Goal: Task Accomplishment & Management: Complete application form

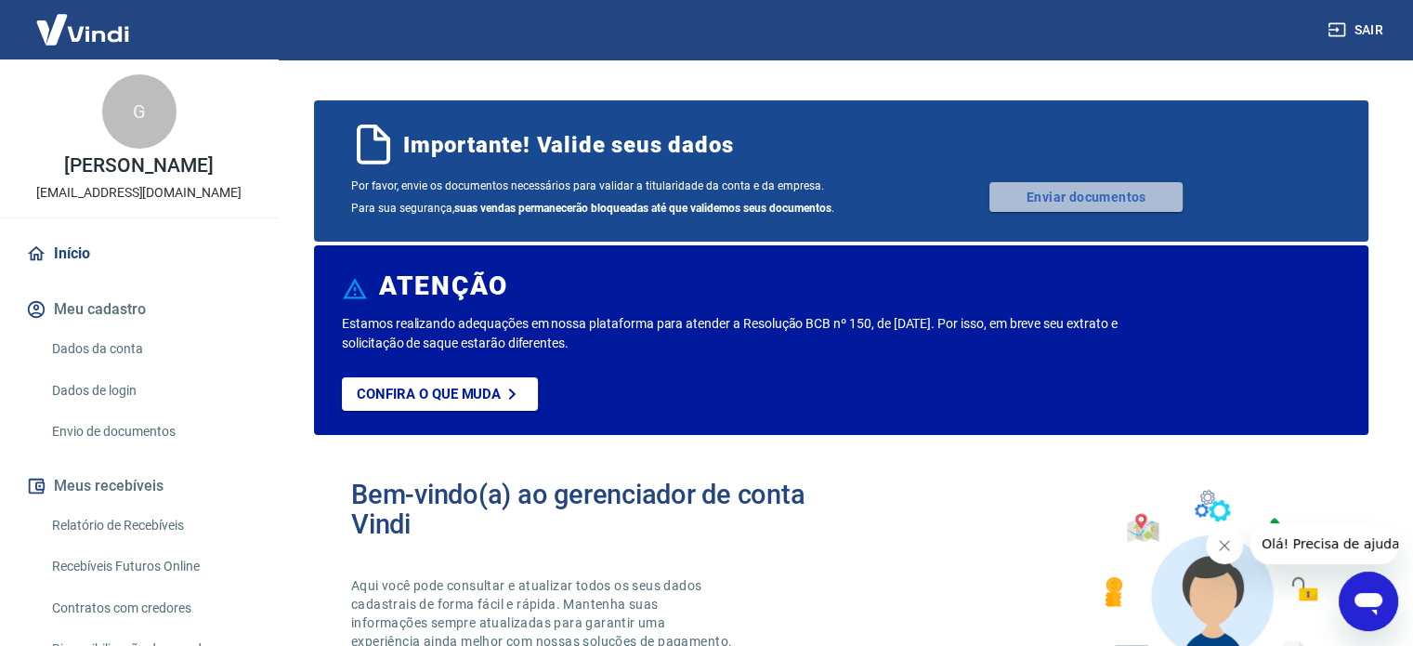
click at [1050, 197] on link "Enviar documentos" at bounding box center [1085, 197] width 193 height 30
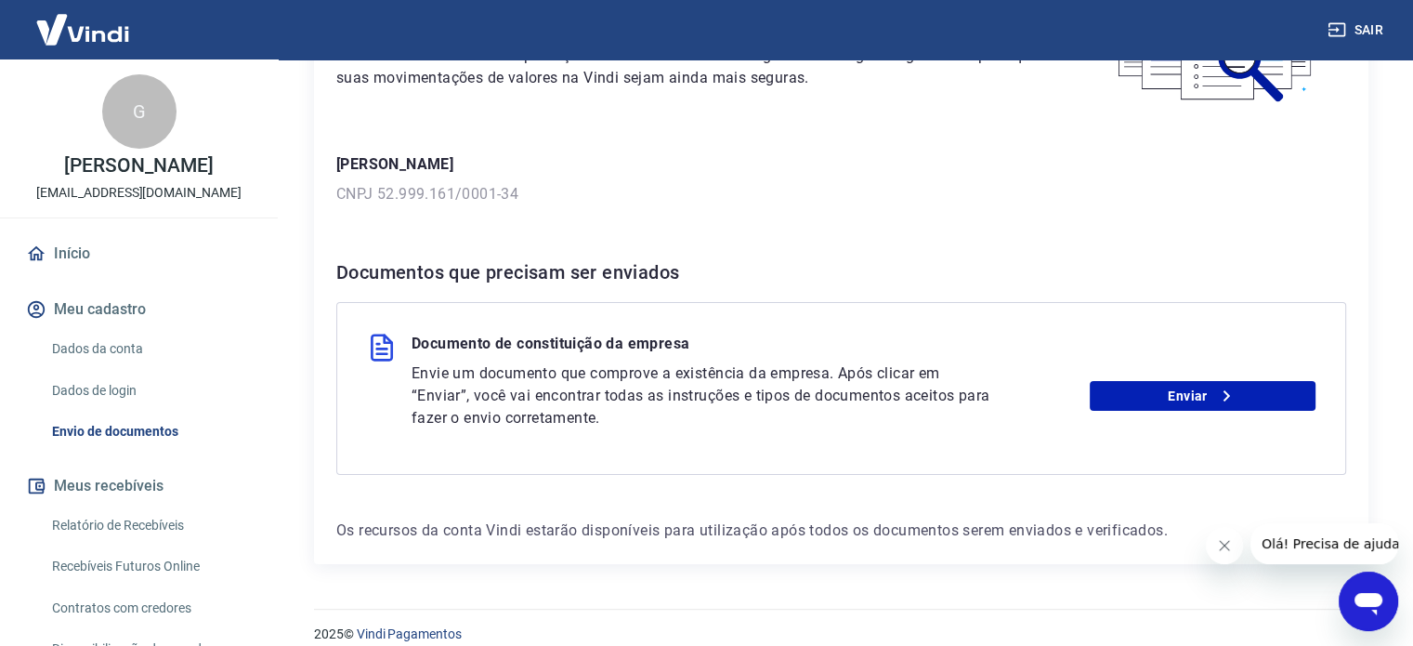
scroll to position [195, 0]
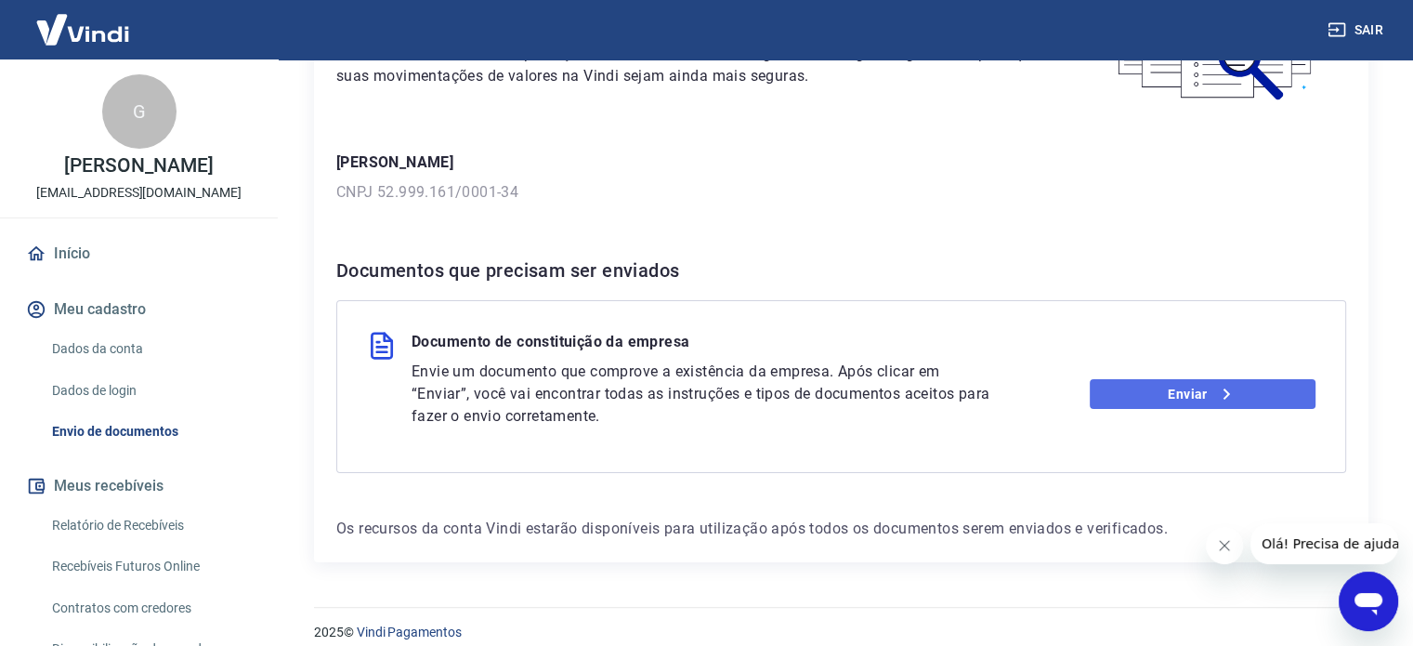
click at [1177, 390] on link "Enviar" at bounding box center [1203, 394] width 226 height 30
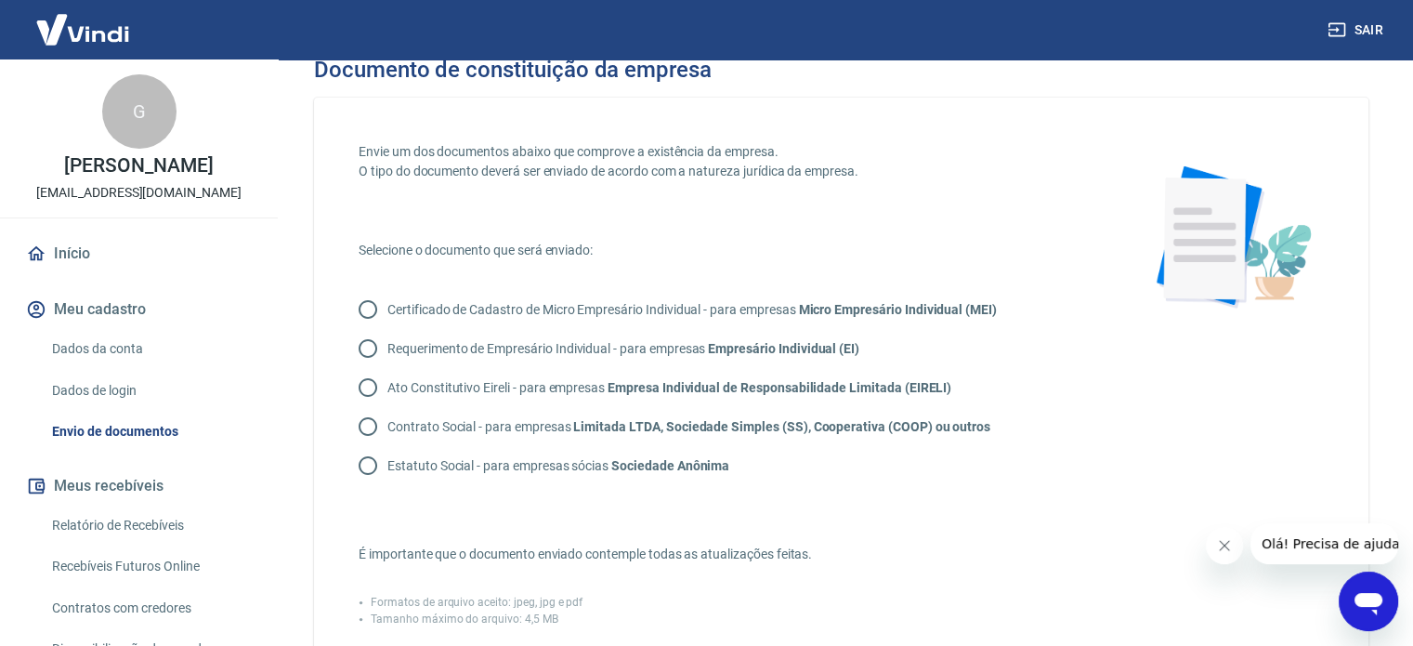
scroll to position [28, 0]
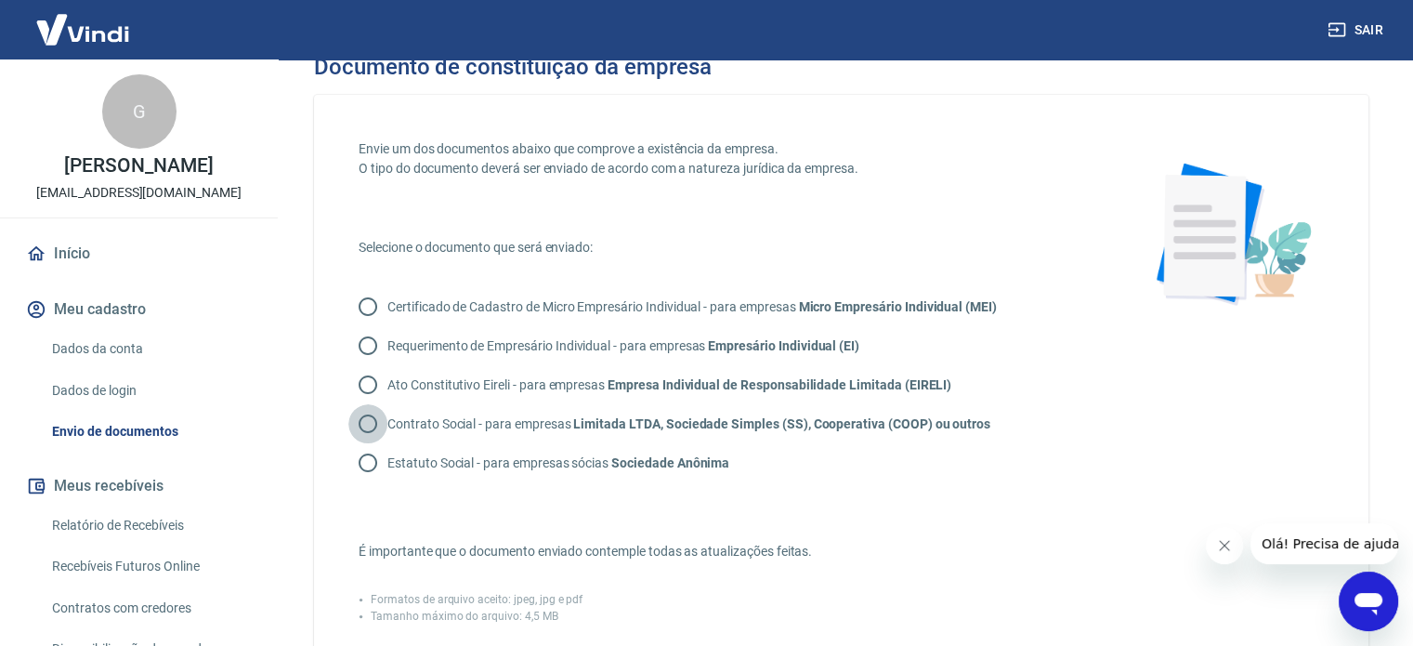
click at [367, 425] on input "Contrato Social - para empresas Limitada LTDA, Sociedade Simples (SS), Cooperat…" at bounding box center [367, 423] width 39 height 39
radio input "true"
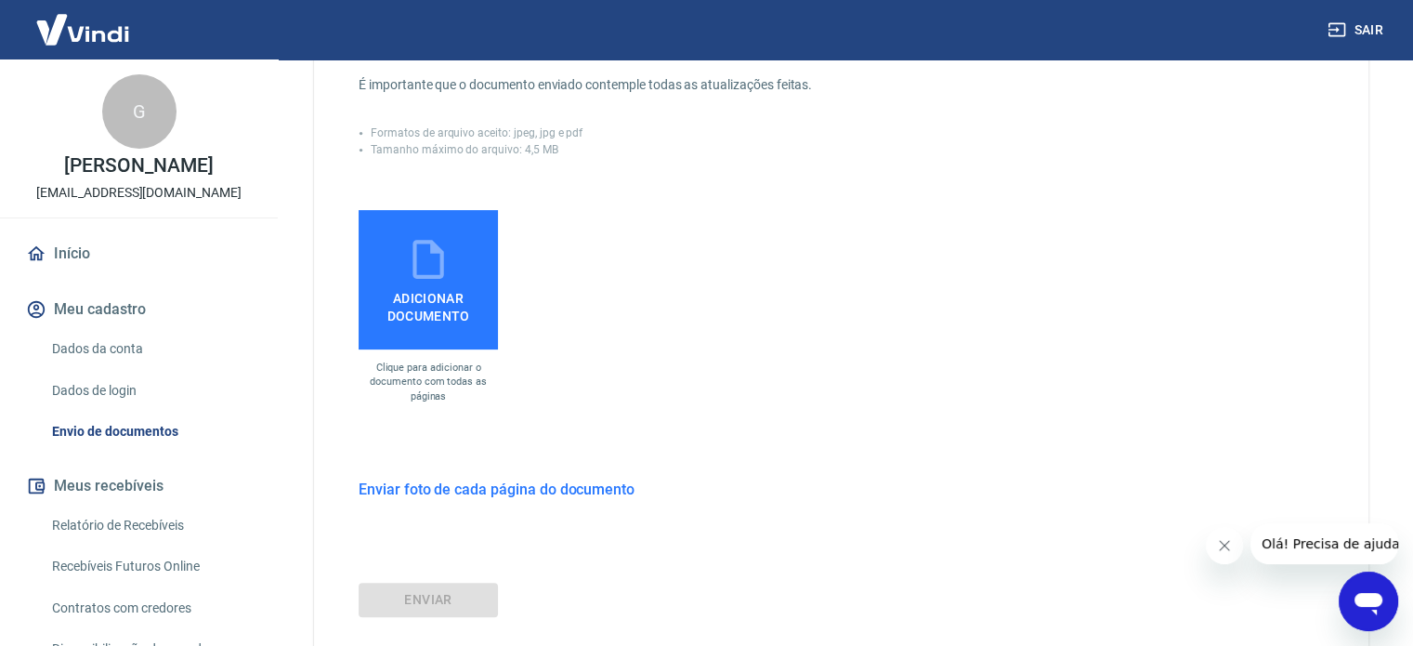
scroll to position [492, 0]
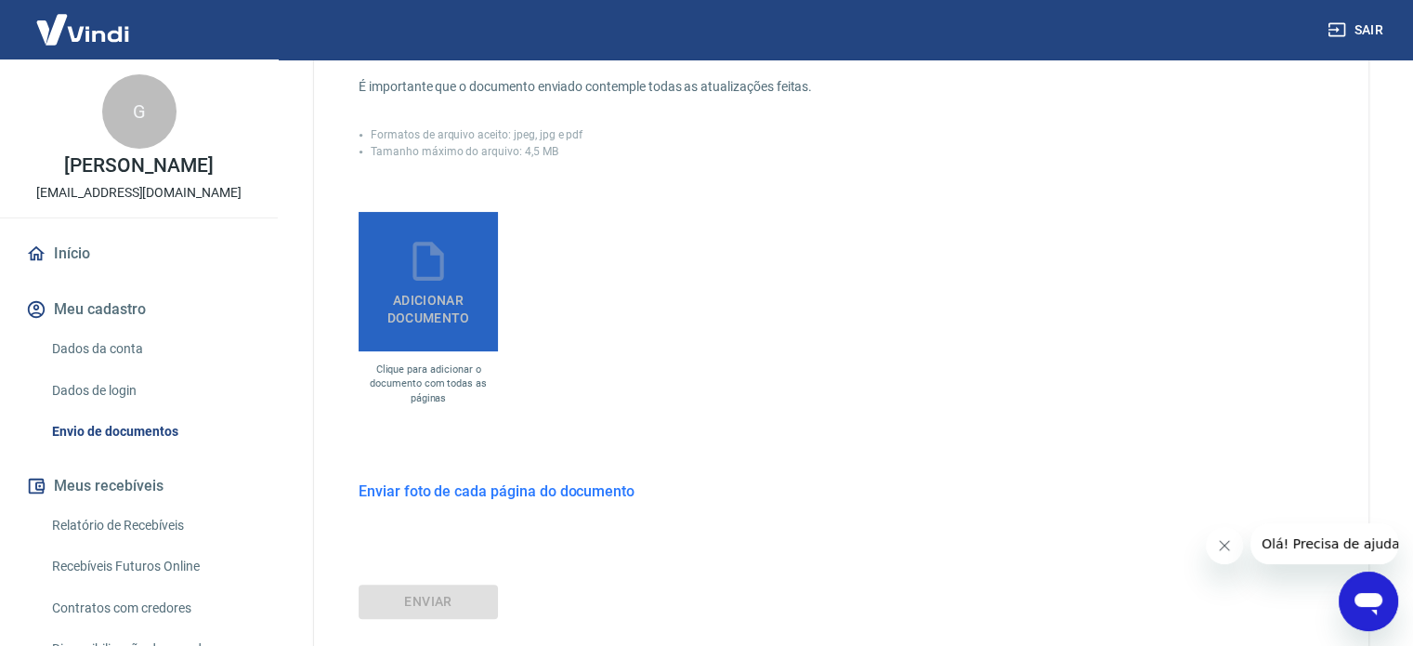
click at [427, 284] on span "Adicionar documento" at bounding box center [428, 305] width 124 height 42
click at [0, 0] on input "Adicionar documento" at bounding box center [0, 0] width 0 height 0
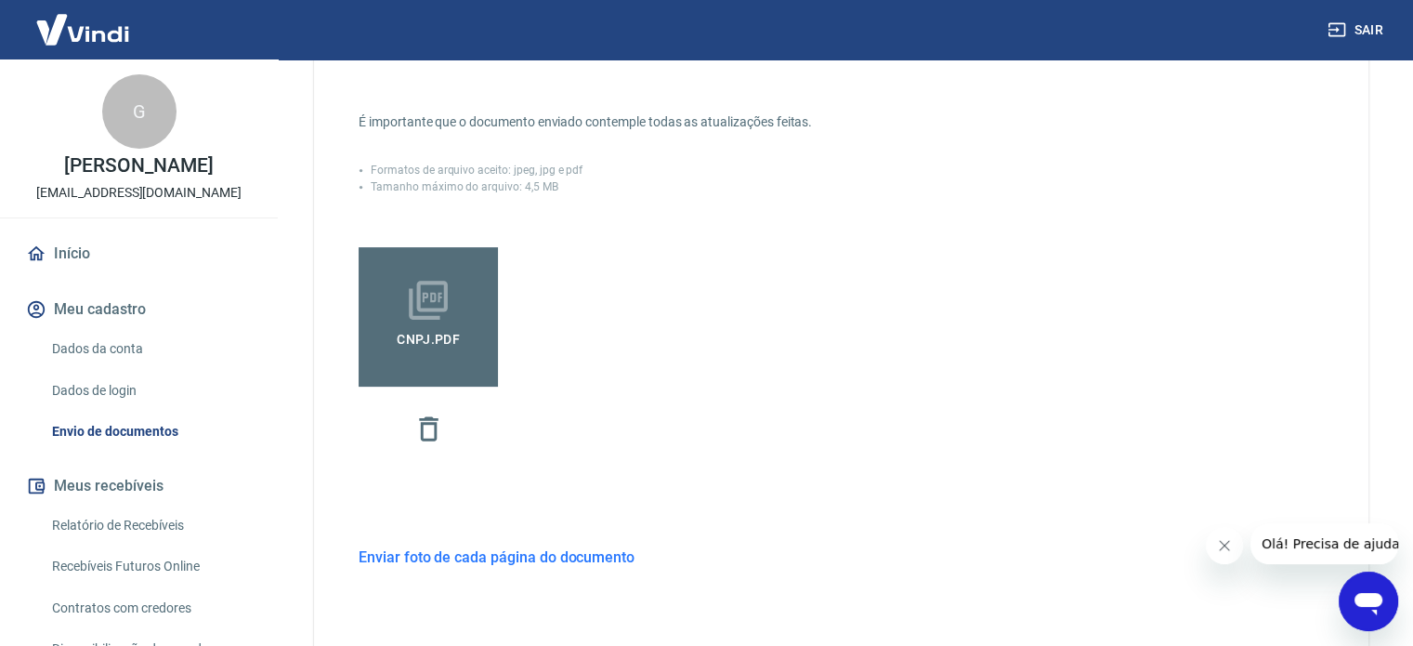
scroll to position [461, 0]
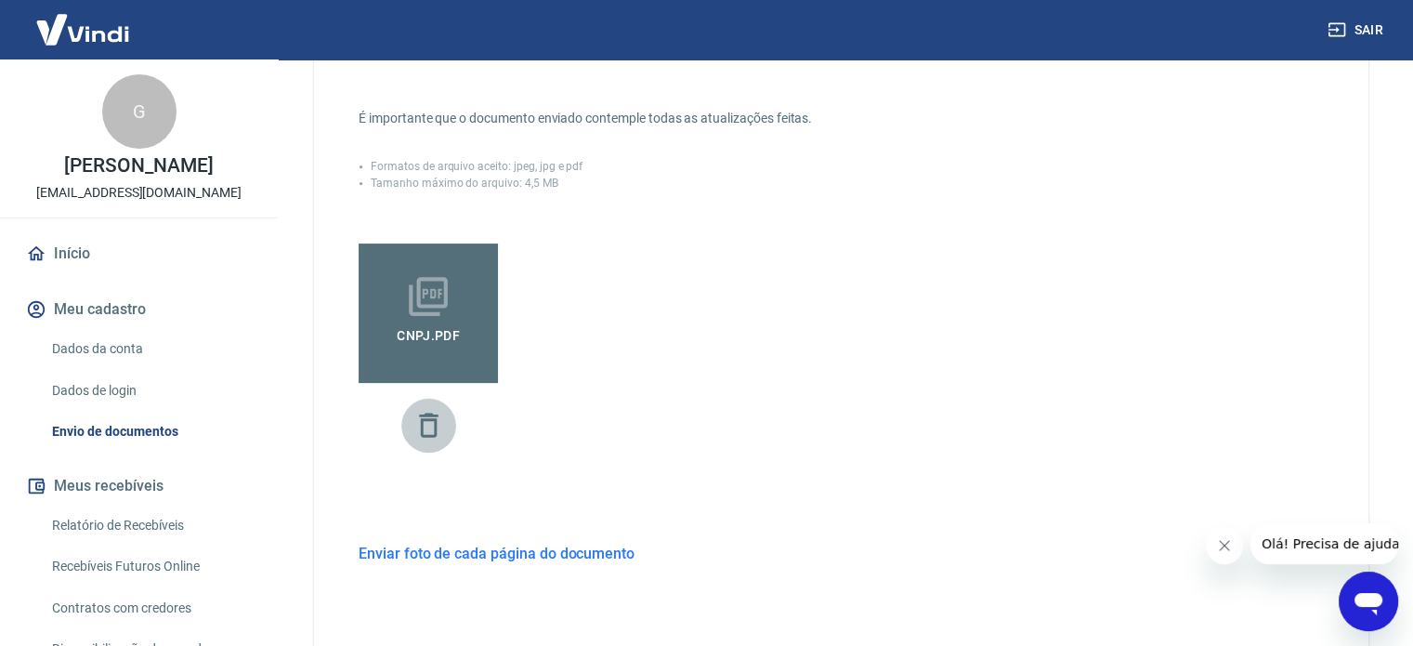
click at [423, 425] on icon "button" at bounding box center [428, 425] width 33 height 33
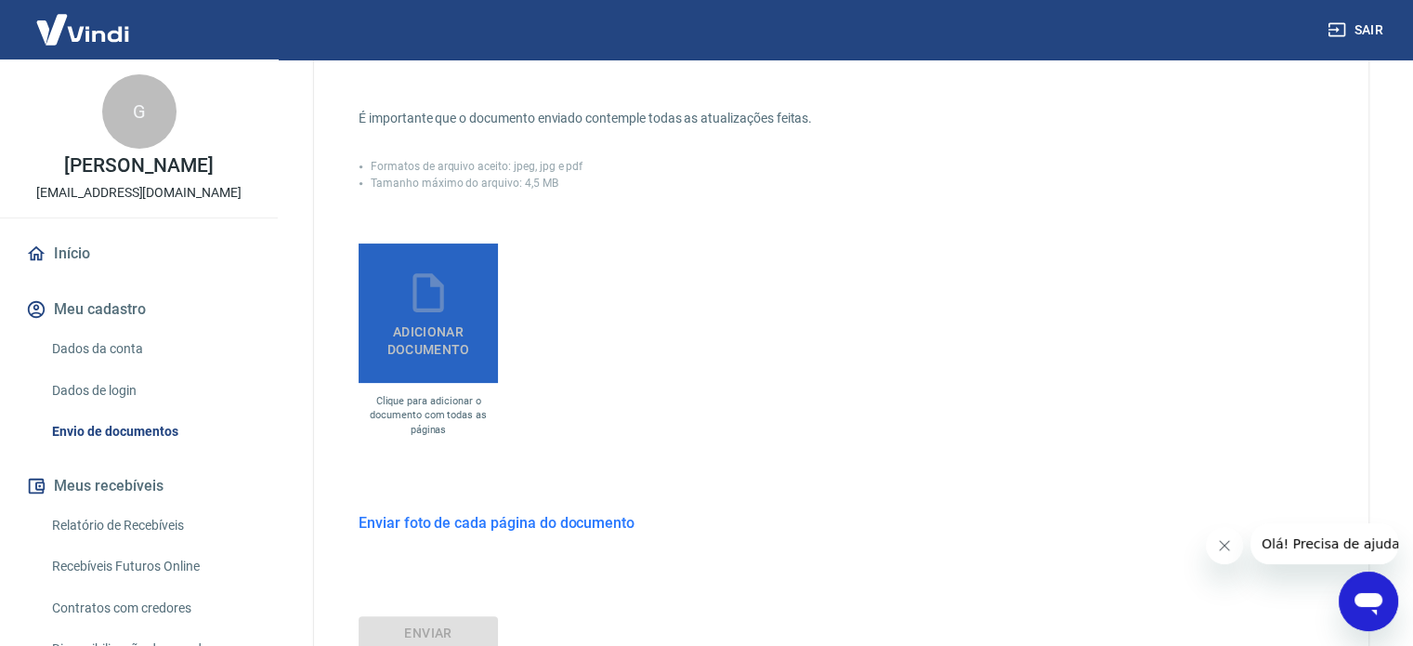
click at [442, 307] on icon at bounding box center [427, 292] width 31 height 39
click at [0, 0] on input "Adicionar documento" at bounding box center [0, 0] width 0 height 0
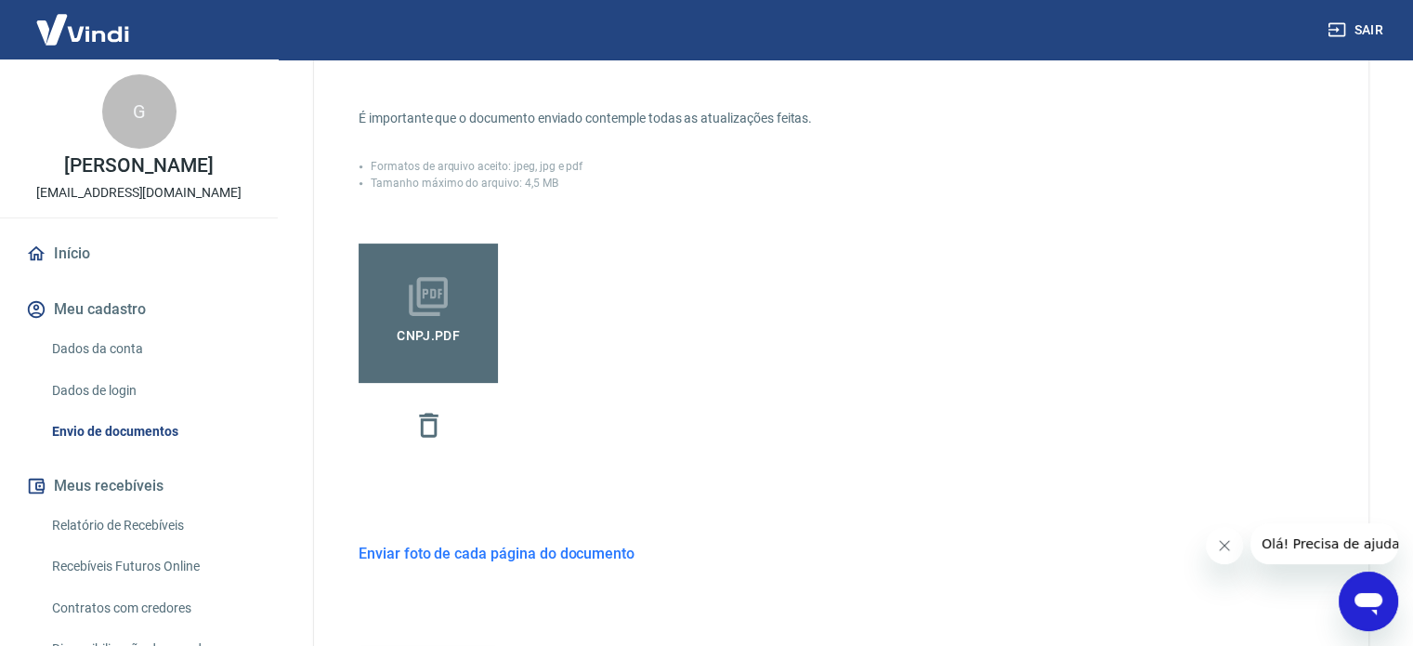
scroll to position [642, 0]
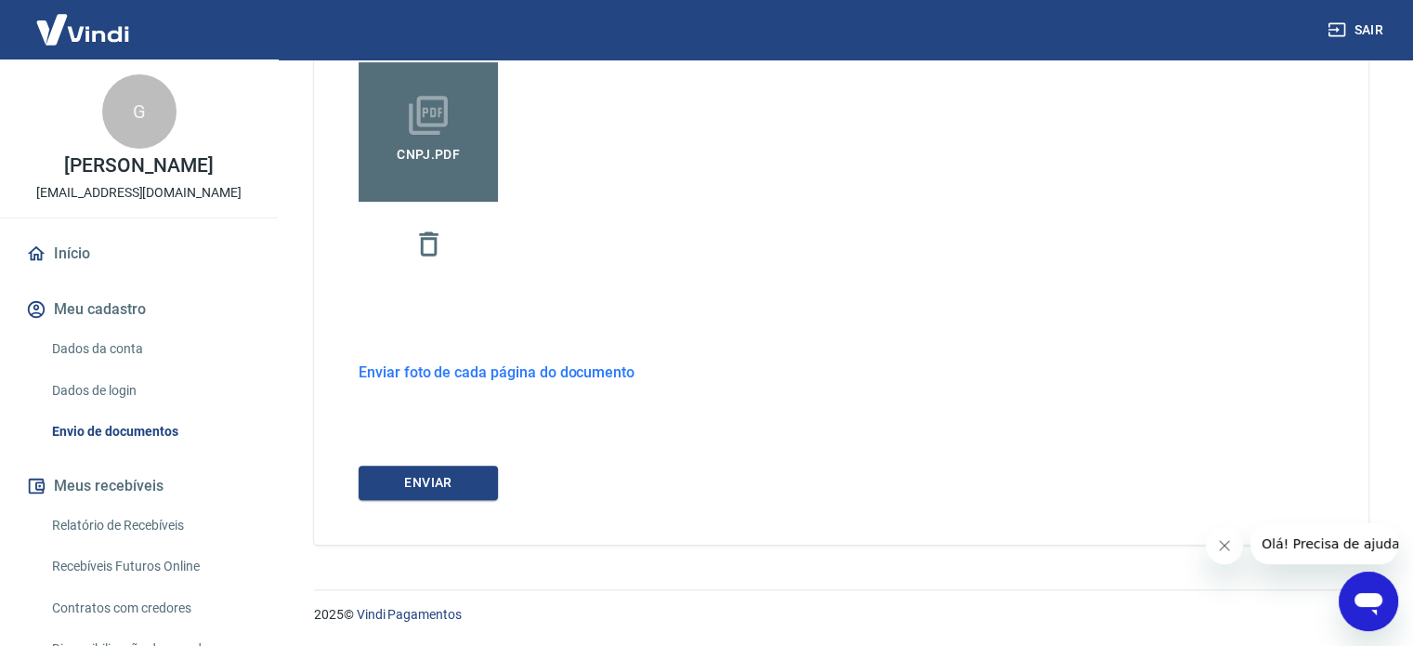
click at [526, 368] on h6 "Enviar foto de cada página do documento" at bounding box center [497, 371] width 276 height 23
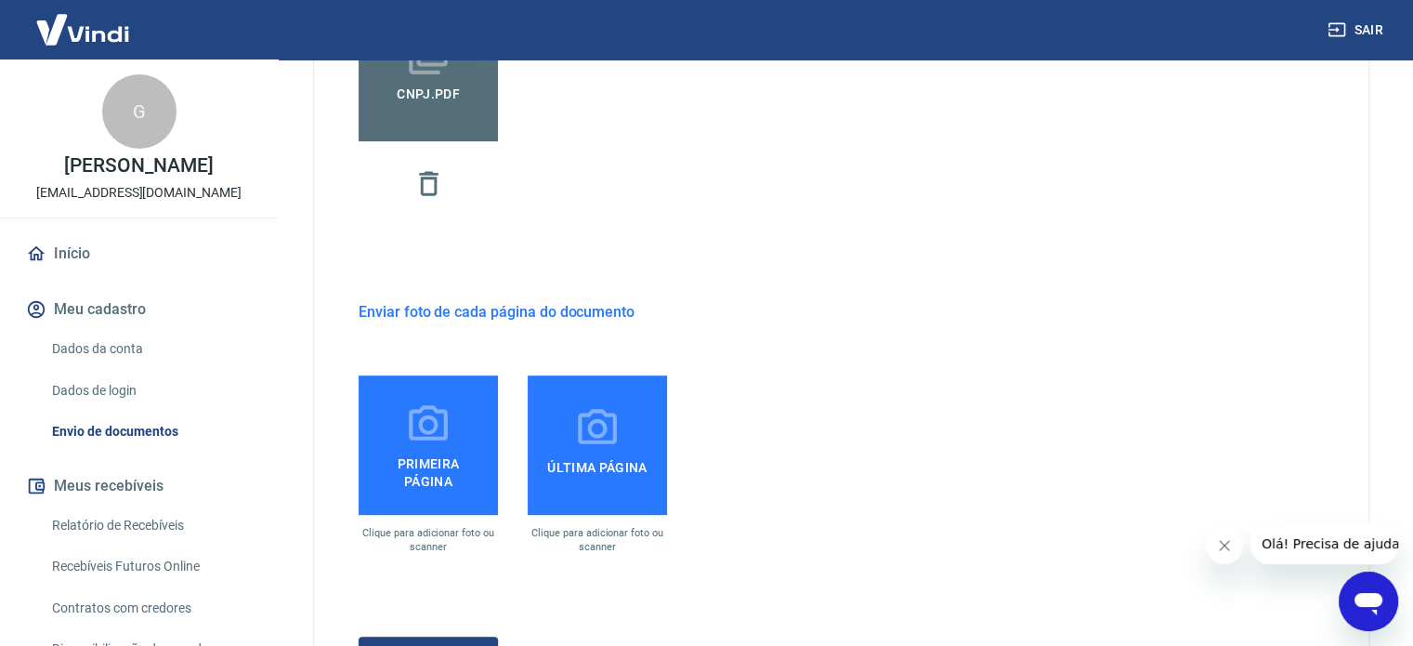
scroll to position [563, 0]
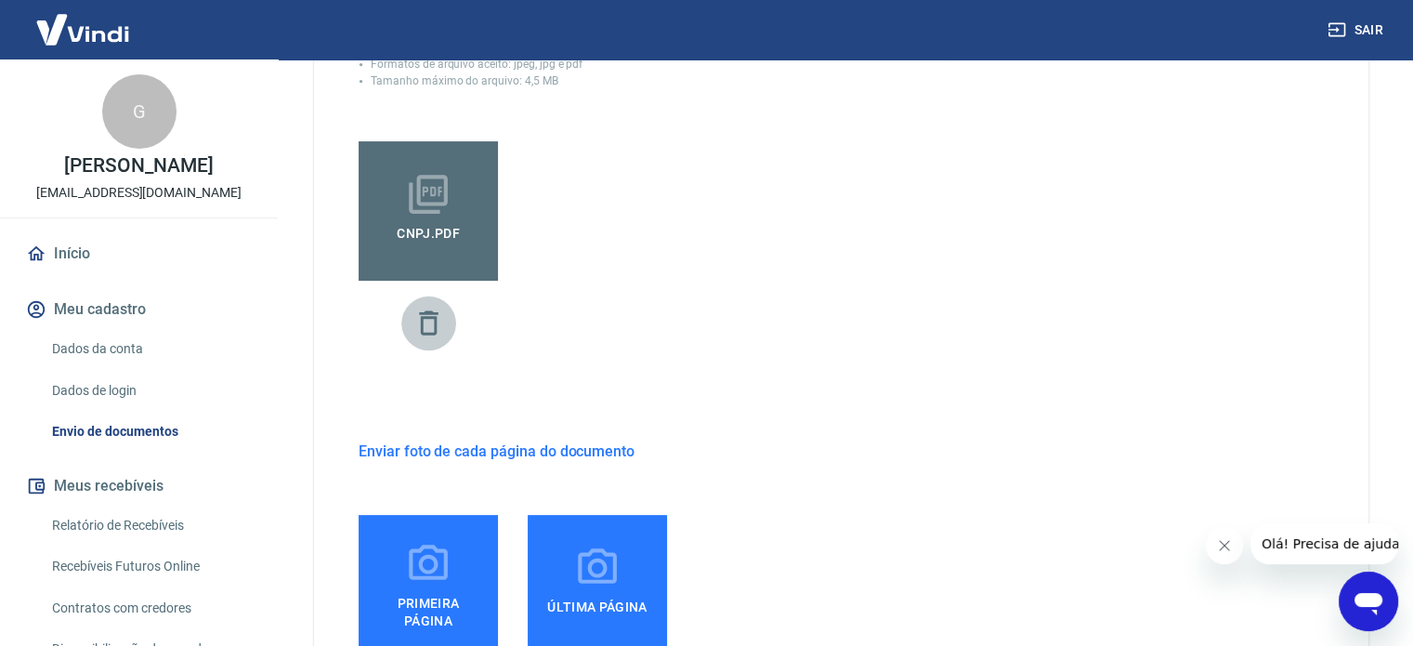
click at [427, 327] on icon "button" at bounding box center [428, 323] width 33 height 33
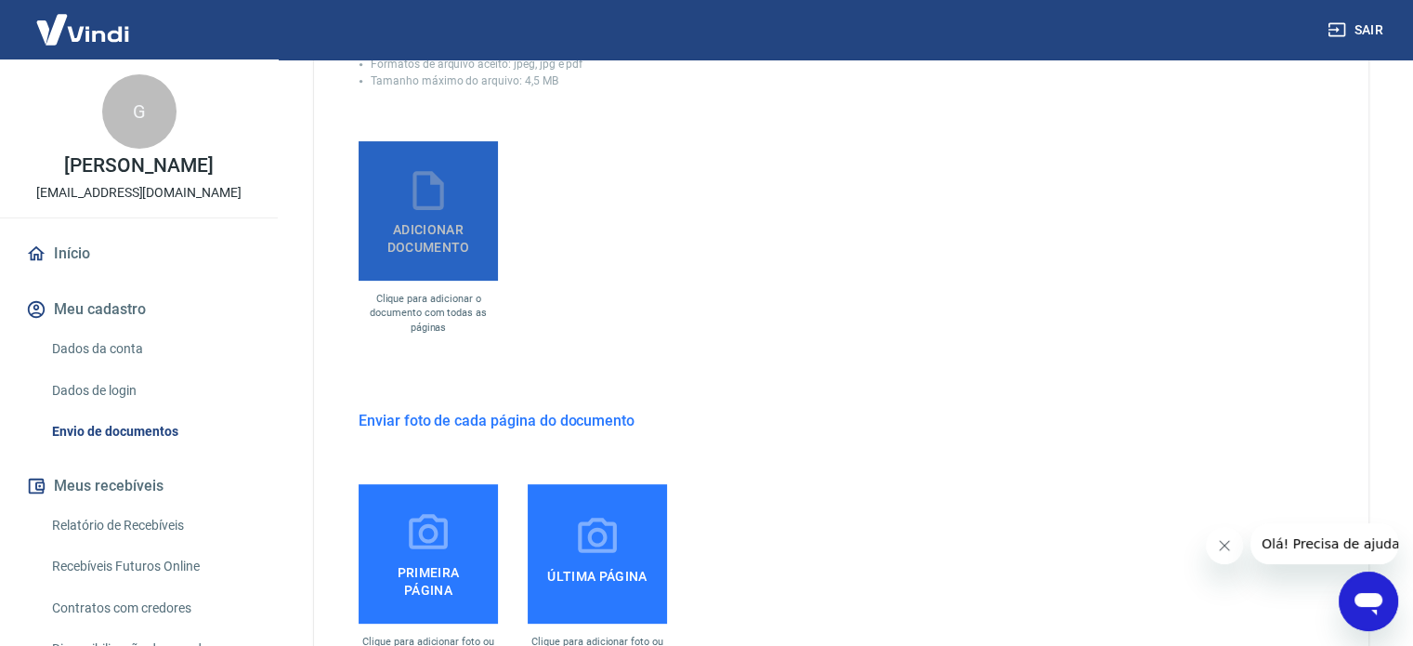
click at [431, 220] on span "Adicionar documento" at bounding box center [428, 235] width 124 height 42
click at [0, 0] on input "Adicionar documento" at bounding box center [0, 0] width 0 height 0
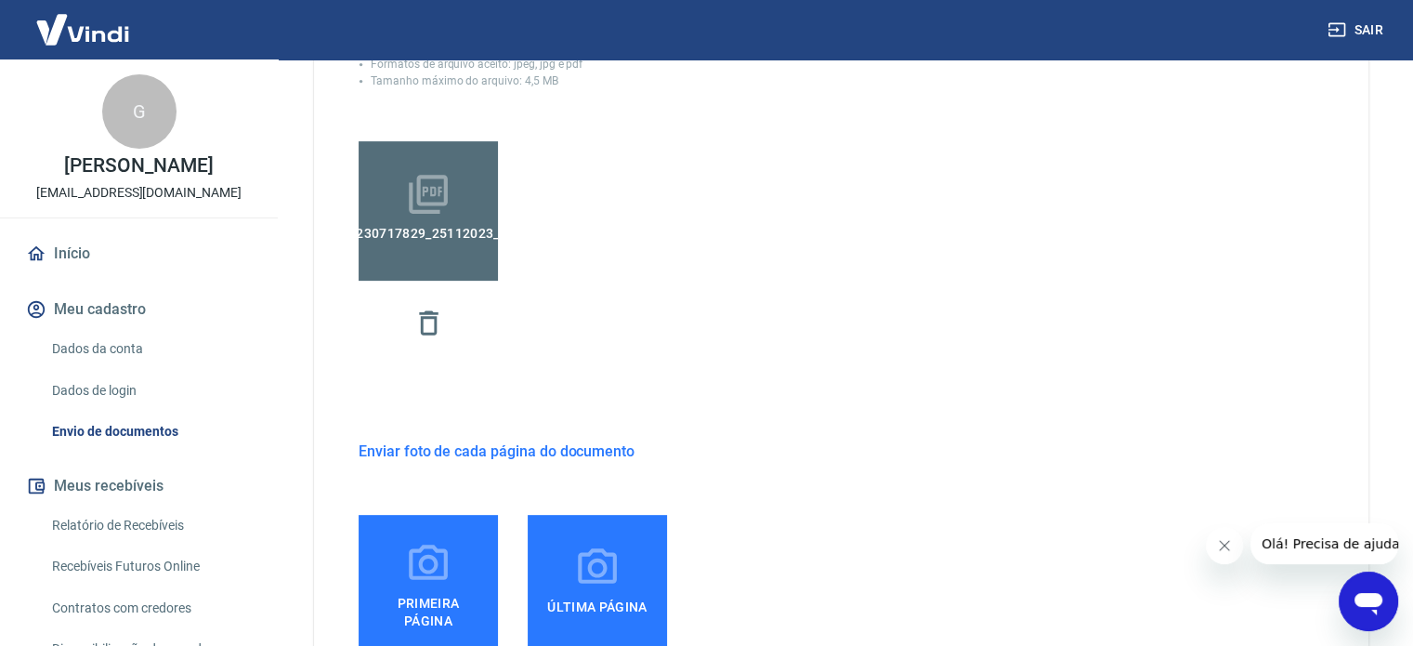
scroll to position [873, 0]
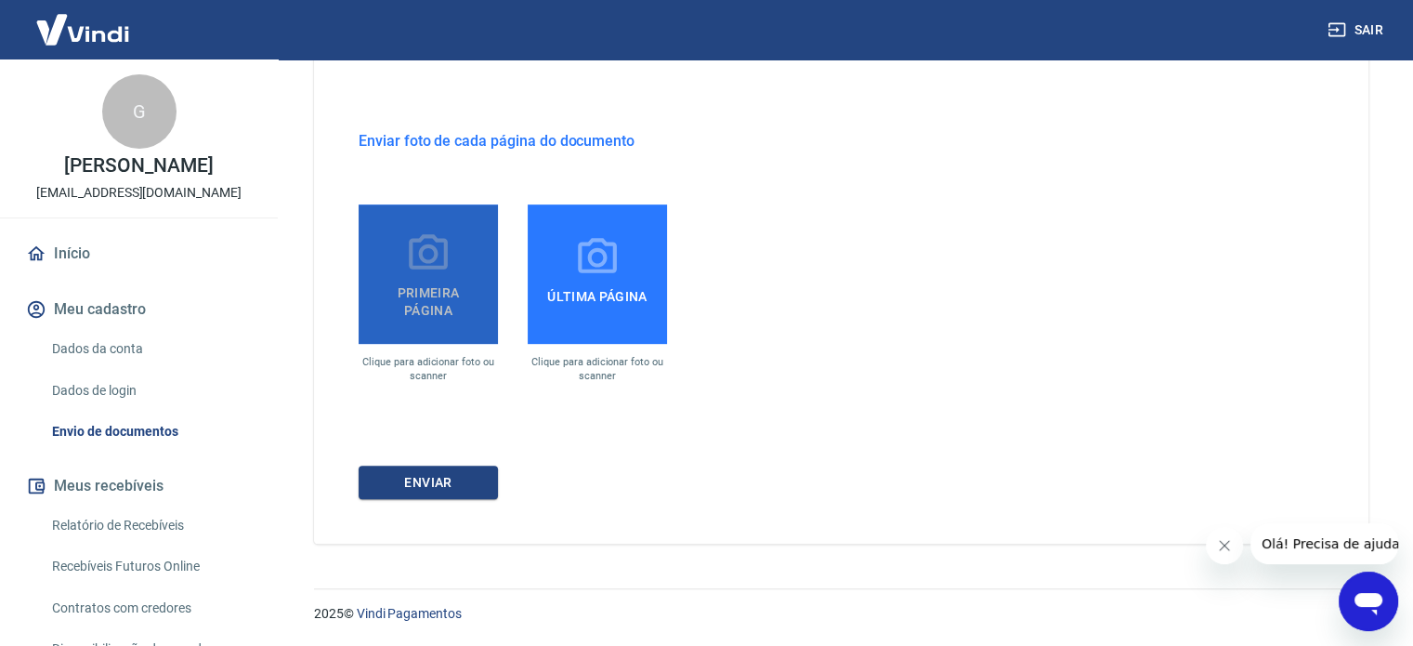
click at [442, 284] on span "Primeira página" at bounding box center [428, 298] width 124 height 42
click at [0, 0] on input "Primeira página" at bounding box center [0, 0] width 0 height 0
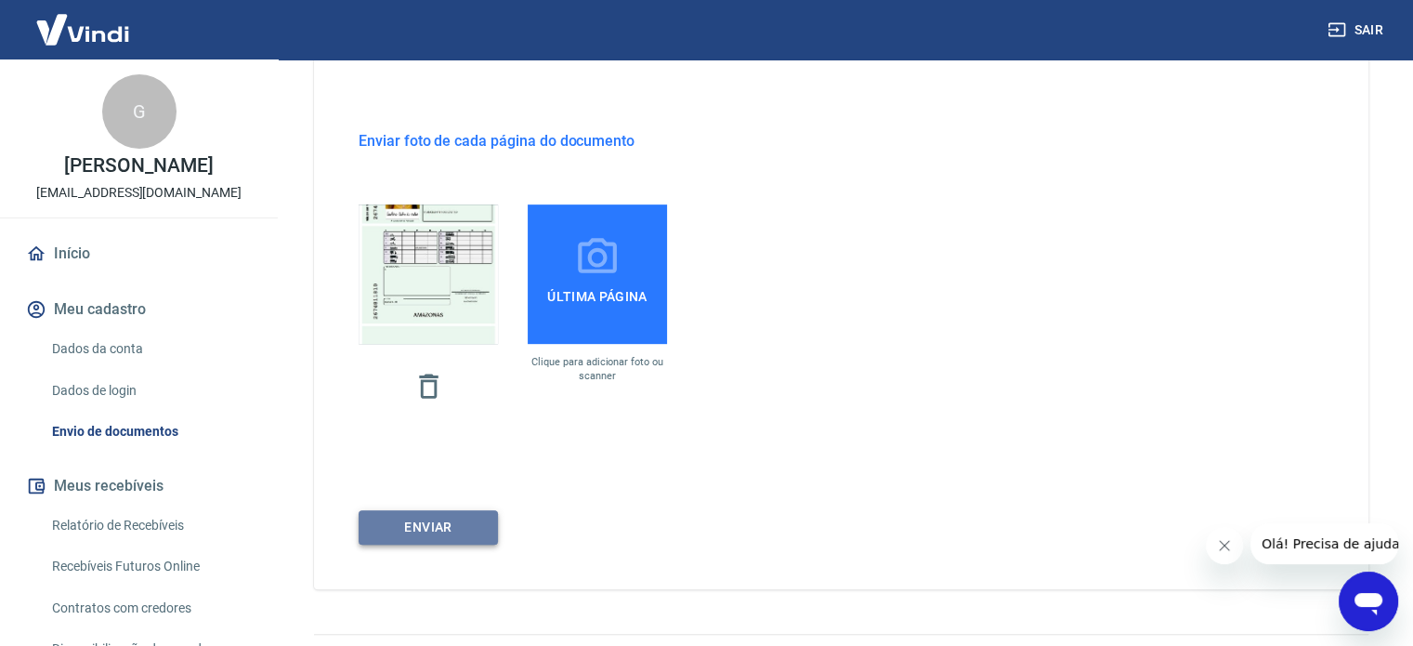
click at [420, 529] on button "ENVIAR" at bounding box center [428, 527] width 139 height 34
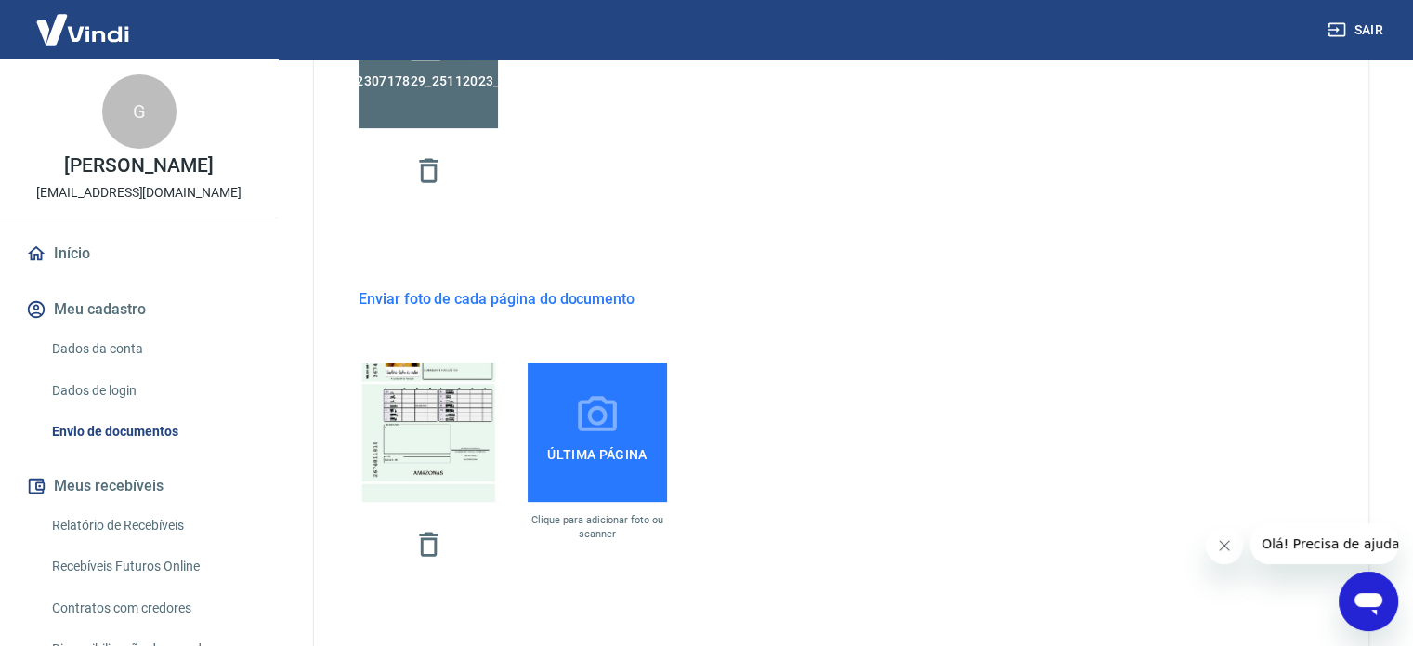
scroll to position [717, 0]
click at [430, 553] on icon "button" at bounding box center [428, 541] width 19 height 24
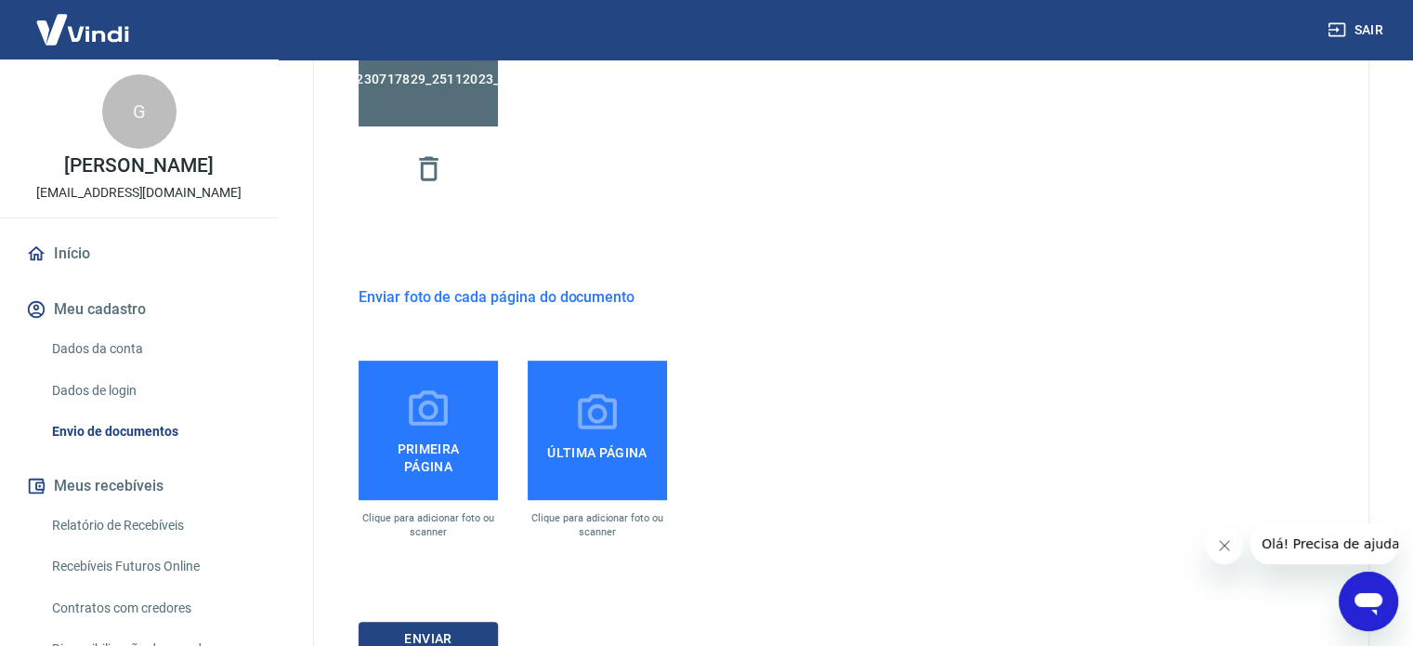
click at [583, 295] on h6 "Enviar foto de cada página do documento" at bounding box center [497, 296] width 276 height 23
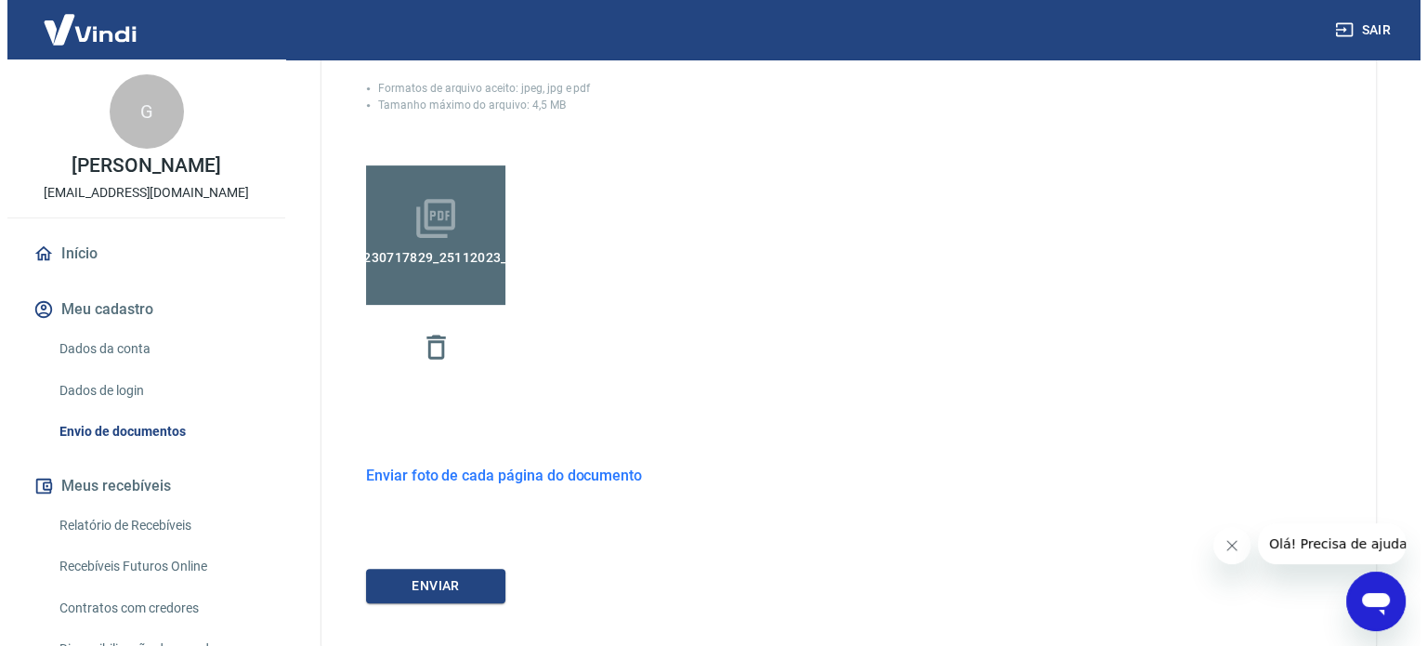
scroll to position [642, 0]
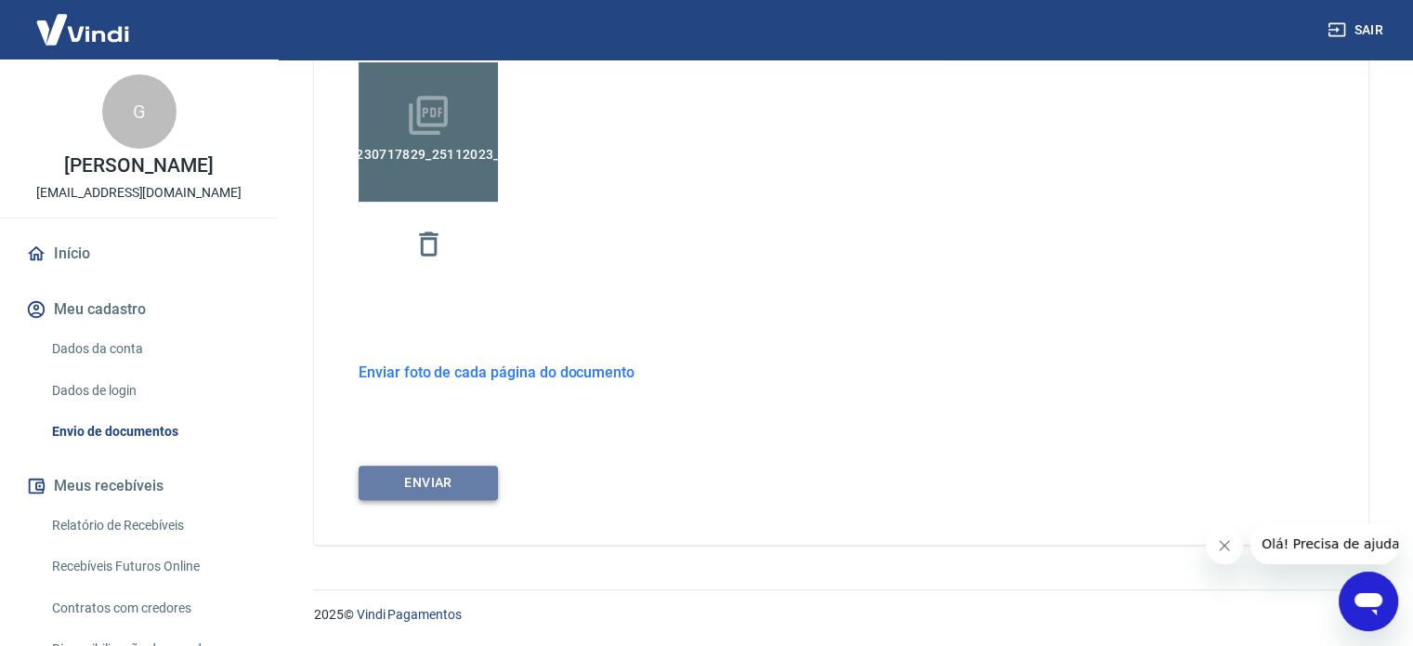
click at [421, 478] on button "ENVIAR" at bounding box center [428, 482] width 139 height 34
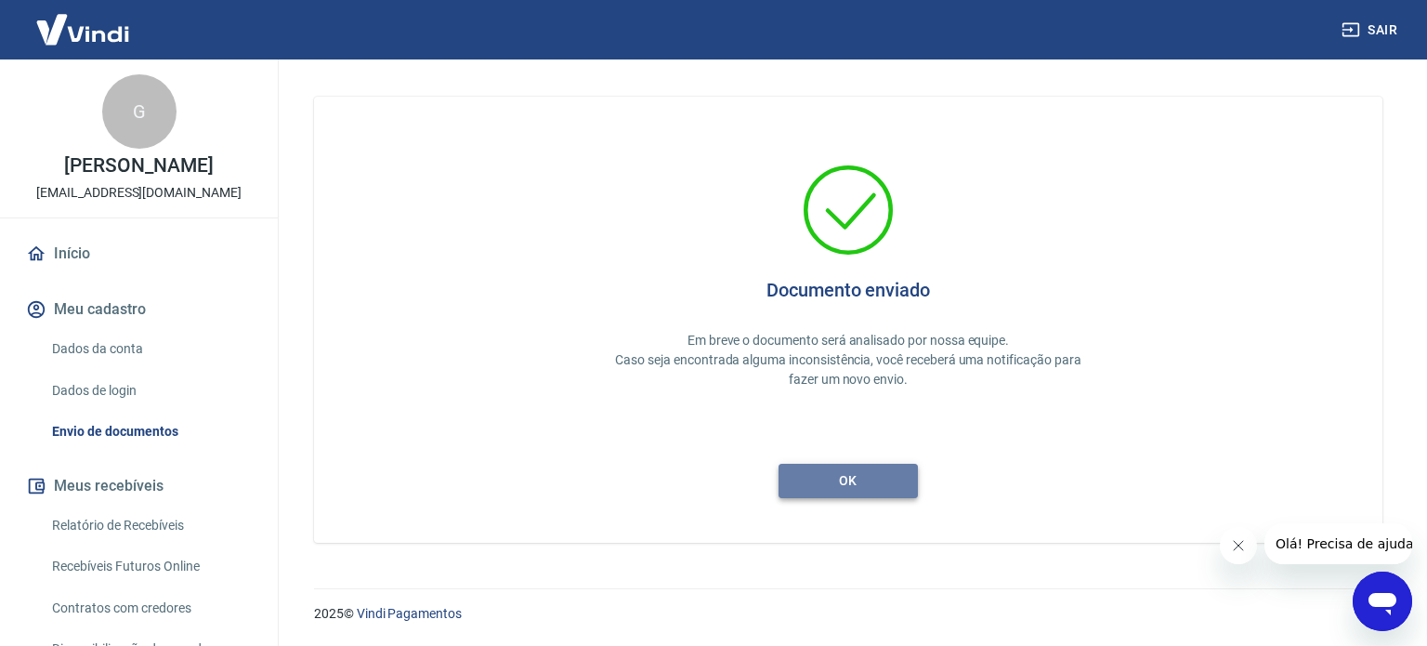
click at [881, 472] on button "ok" at bounding box center [847, 481] width 139 height 34
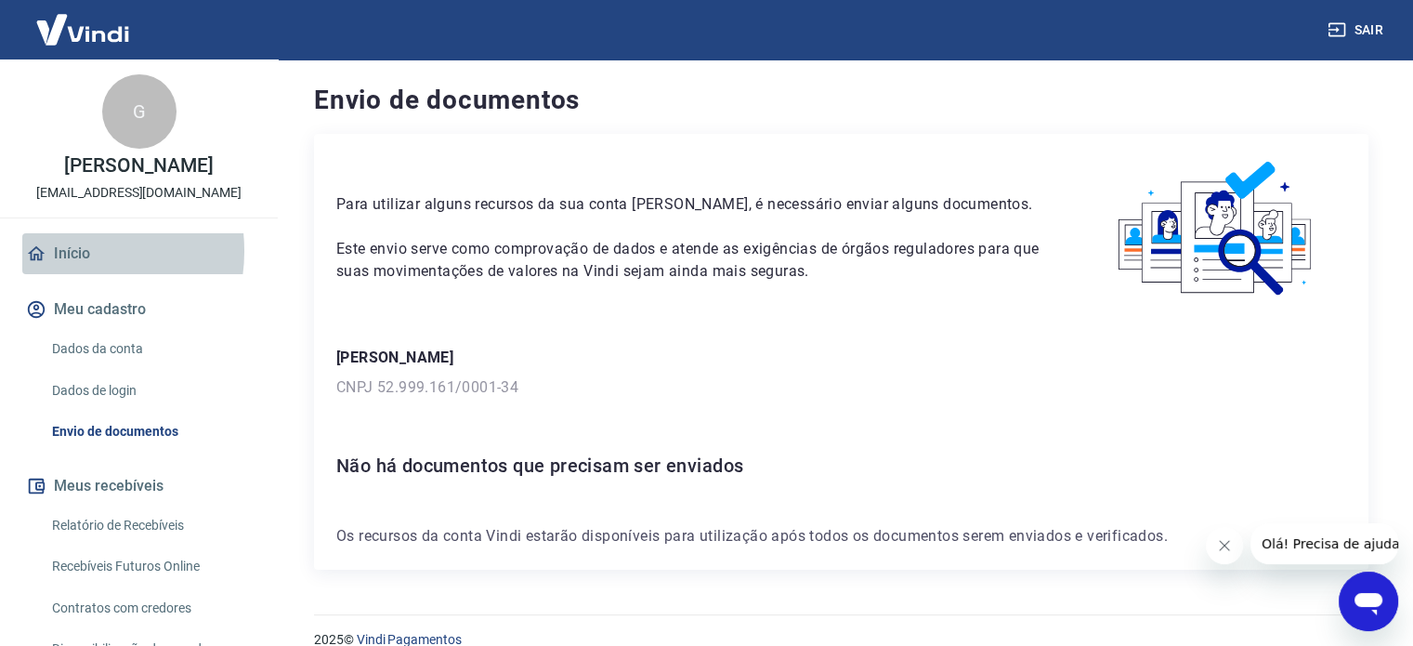
click at [67, 251] on link "Início" at bounding box center [138, 253] width 233 height 41
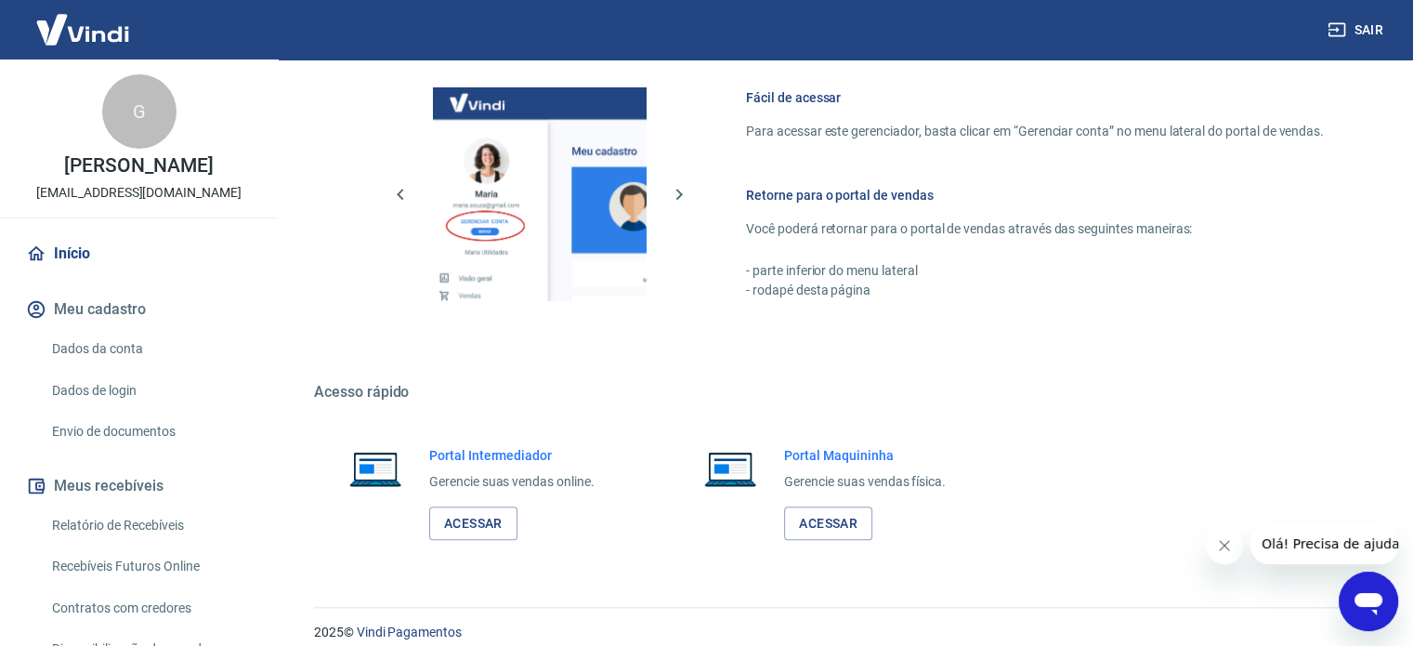
scroll to position [993, 0]
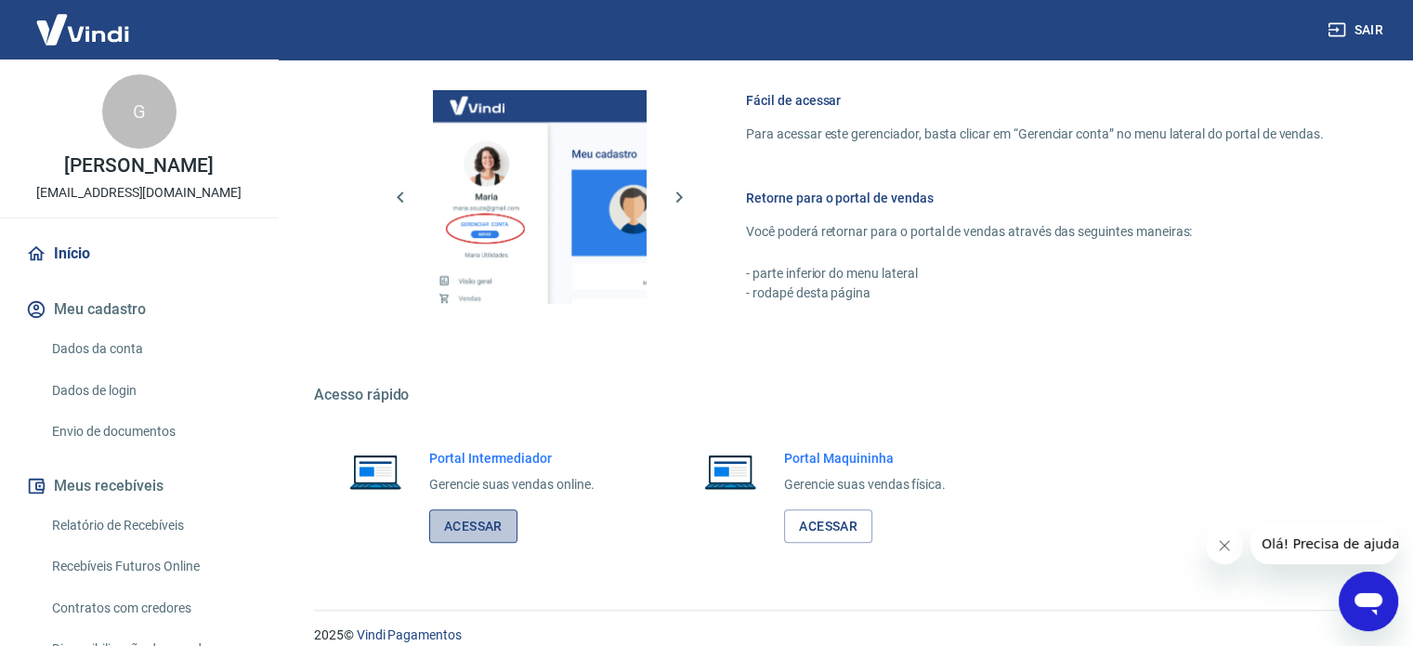
click at [486, 533] on link "Acessar" at bounding box center [473, 526] width 88 height 34
click at [1356, 24] on button "Sair" at bounding box center [1357, 30] width 67 height 34
